Goal: Task Accomplishment & Management: Use online tool/utility

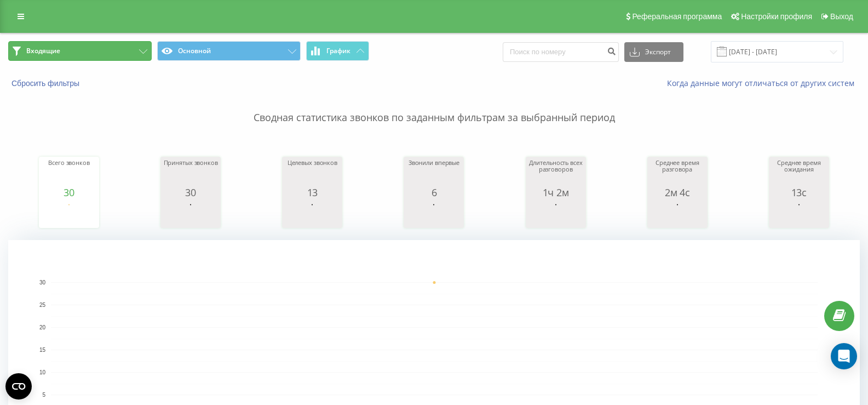
click at [147, 47] on button "Входящие" at bounding box center [79, 51] width 143 height 20
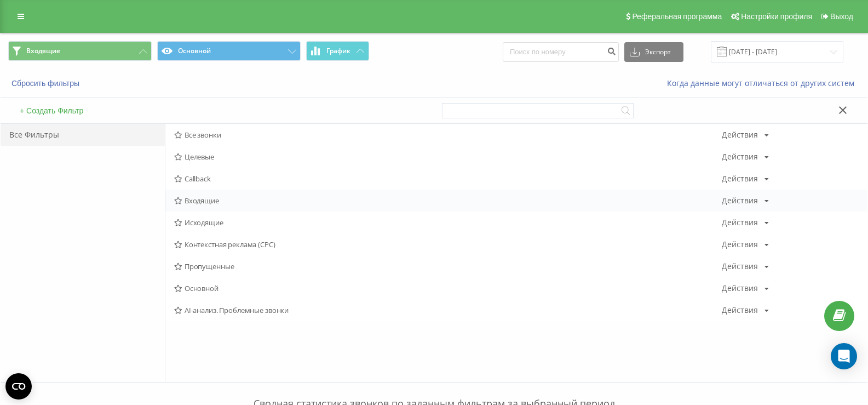
click at [199, 198] on span "Входящие" at bounding box center [447, 201] width 547 height 8
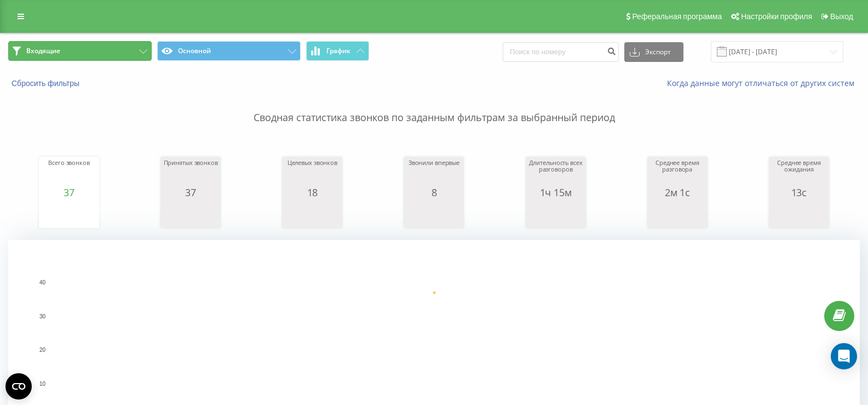
drag, startPoint x: 92, startPoint y: 56, endPoint x: 108, endPoint y: 70, distance: 21.4
click at [93, 56] on button "Входящие" at bounding box center [79, 51] width 143 height 20
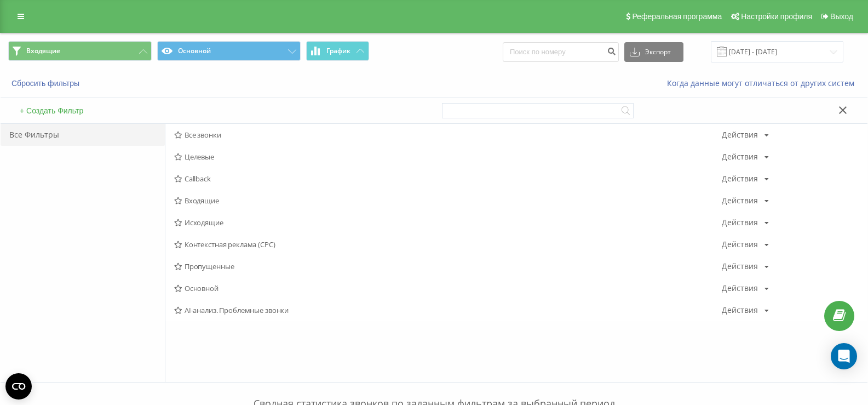
click at [205, 222] on span "Исходящие" at bounding box center [447, 222] width 547 height 8
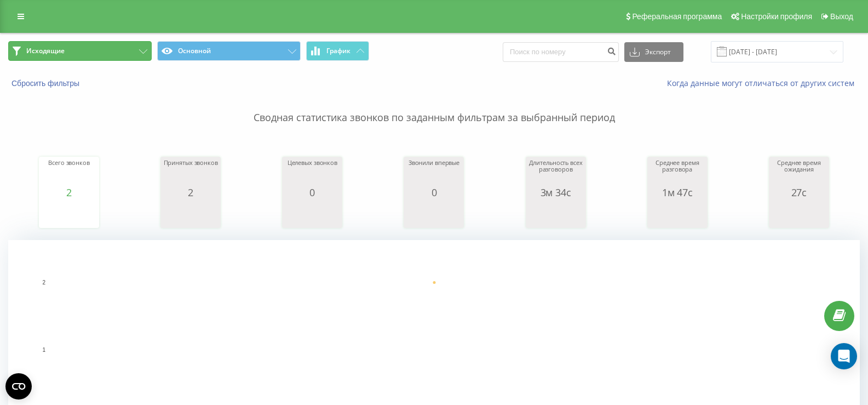
click at [125, 58] on button "Исходящие" at bounding box center [79, 51] width 143 height 20
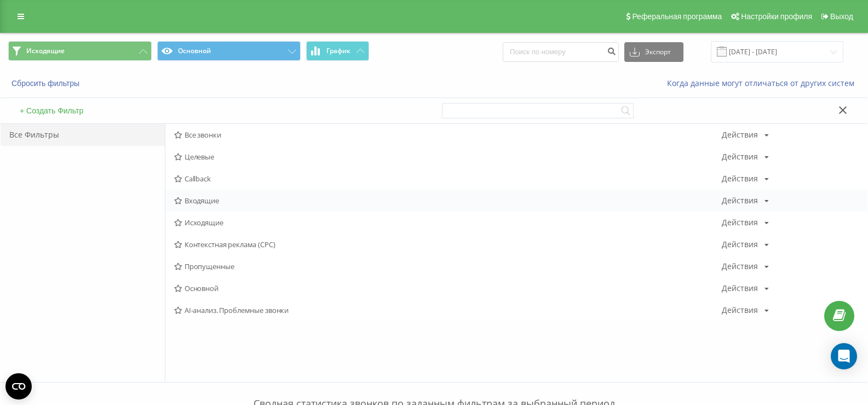
click at [195, 204] on span "Входящие" at bounding box center [447, 201] width 547 height 8
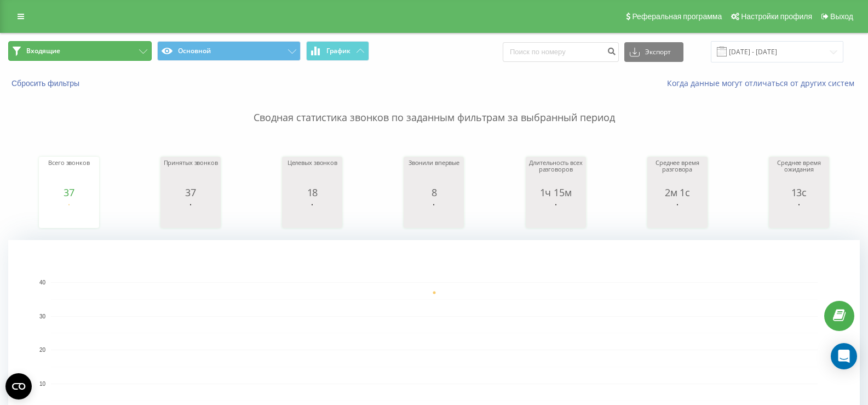
click at [125, 51] on button "Входящие" at bounding box center [79, 51] width 143 height 20
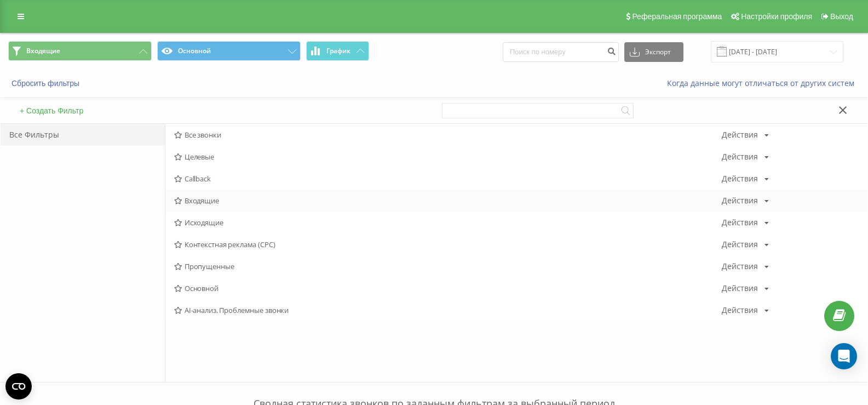
click at [206, 201] on span "Входящие" at bounding box center [447, 201] width 547 height 8
